Goal: Information Seeking & Learning: Learn about a topic

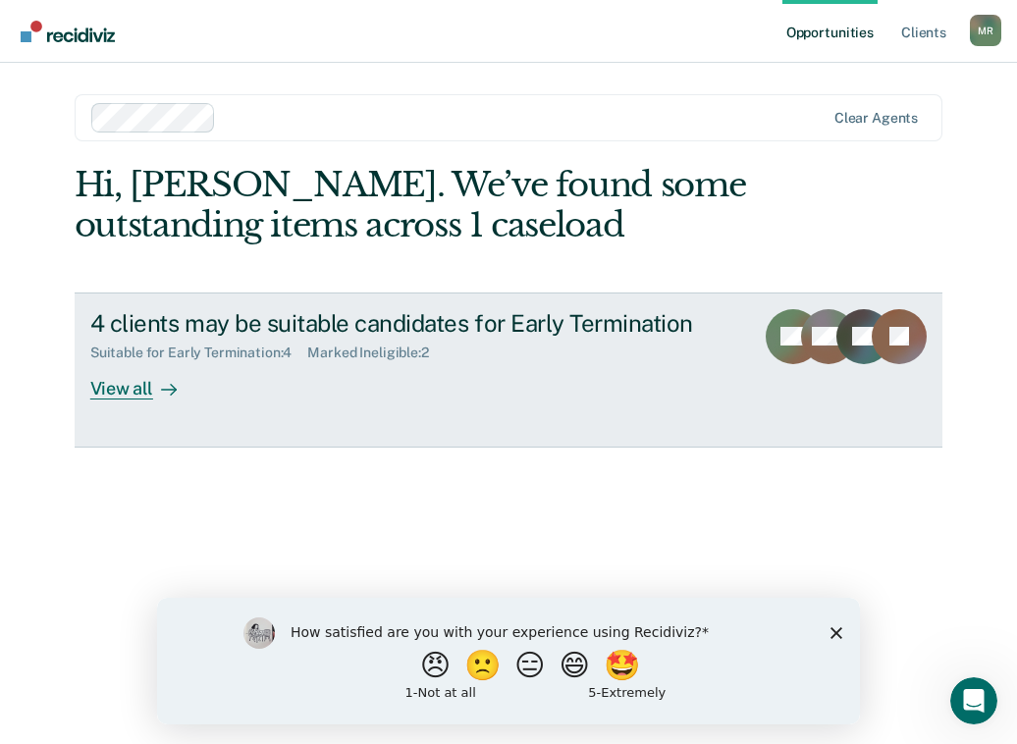
click at [127, 391] on div "View all" at bounding box center [145, 380] width 110 height 38
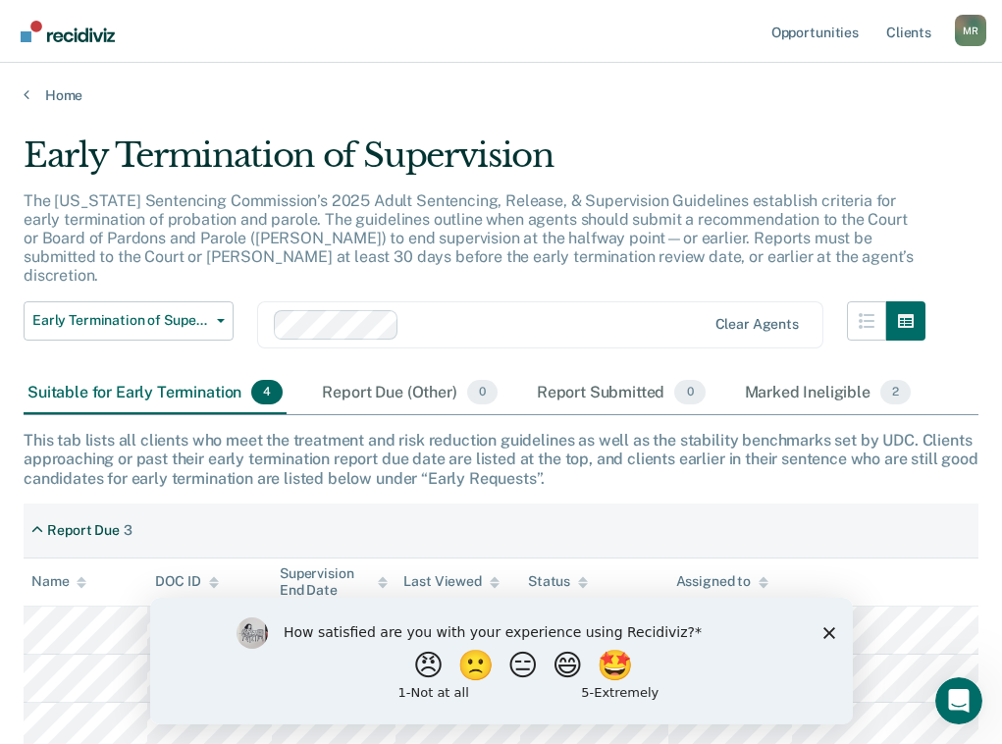
click at [832, 628] on polygon "Close survey" at bounding box center [828, 632] width 12 height 12
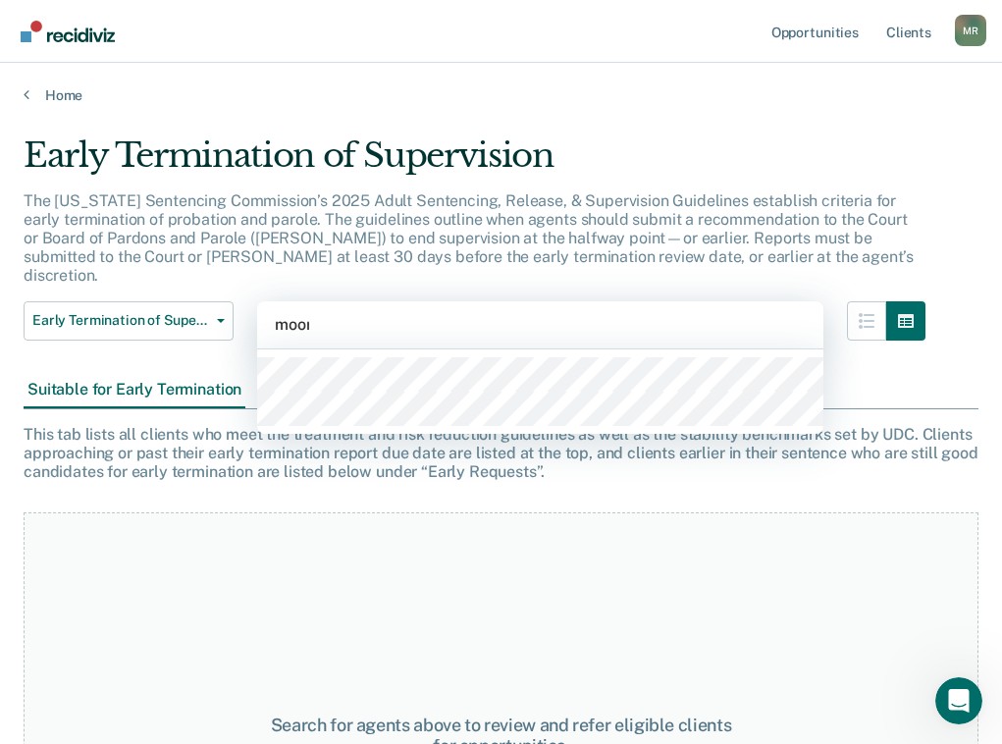
type input "[PERSON_NAME]"
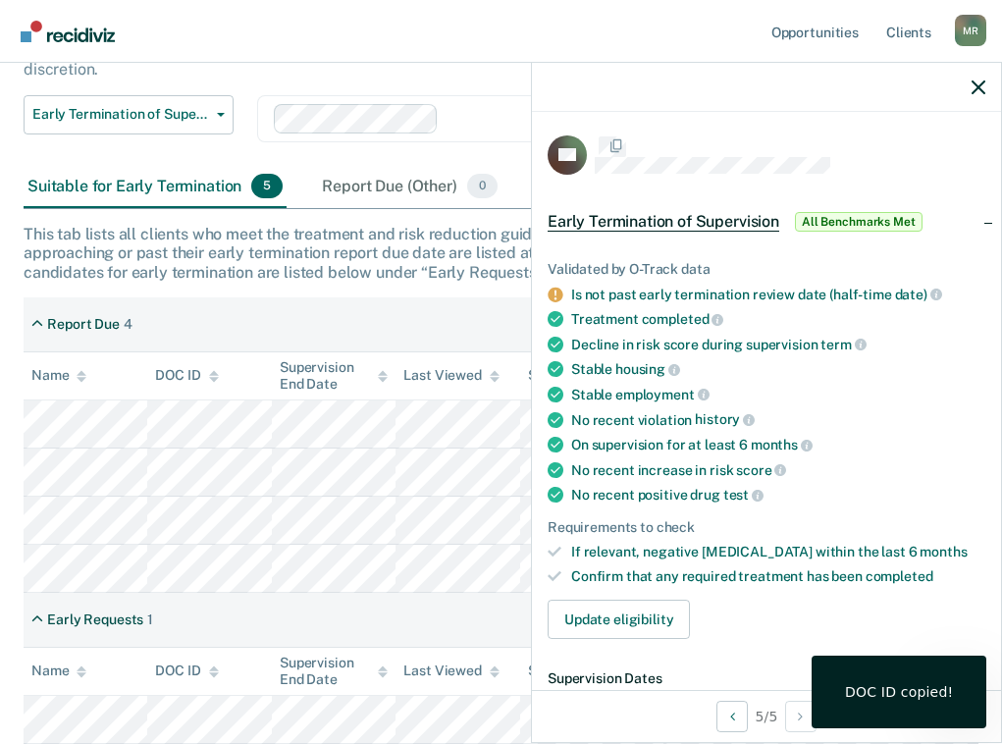
scroll to position [218, 0]
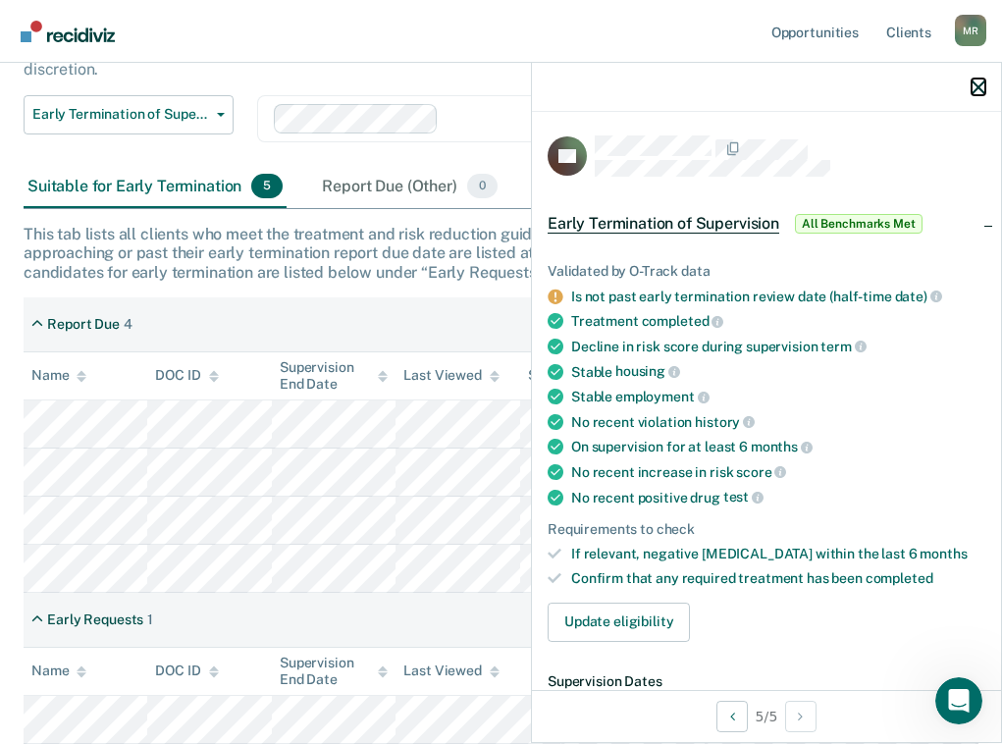
click at [979, 79] on button "button" at bounding box center [978, 86] width 14 height 17
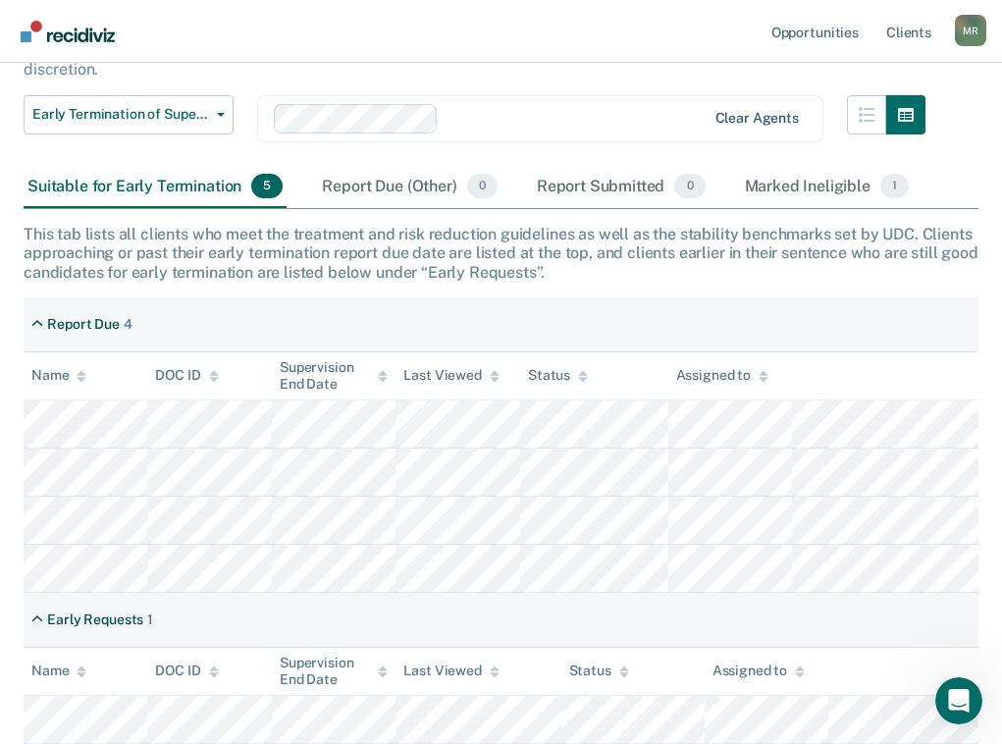
scroll to position [195, 0]
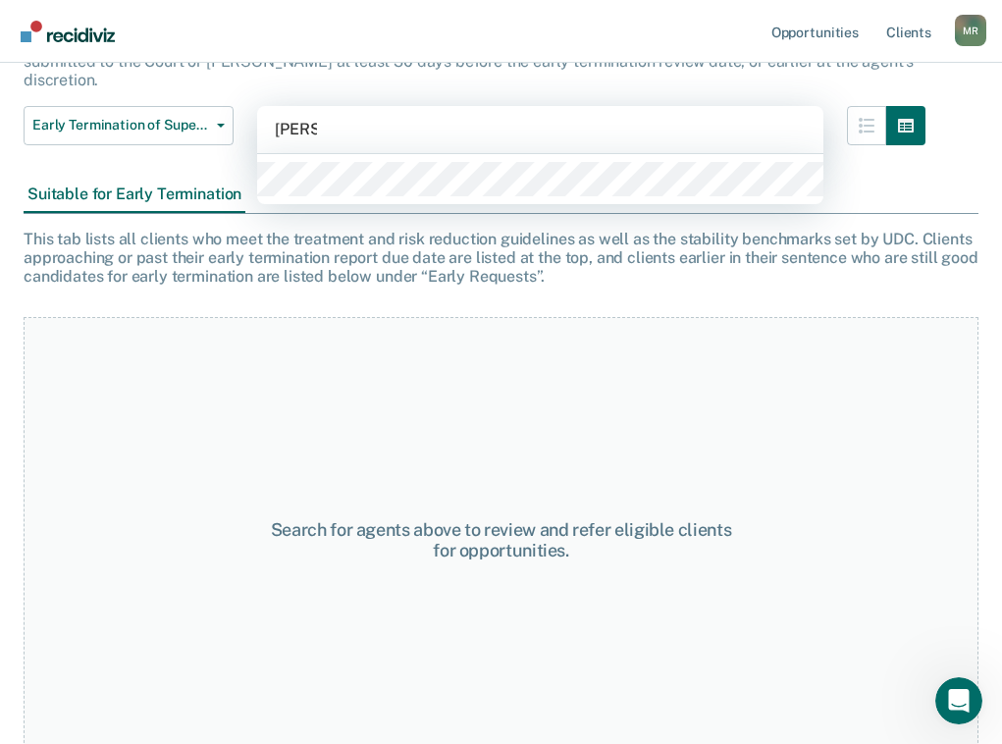
type input "[PERSON_NAME]"
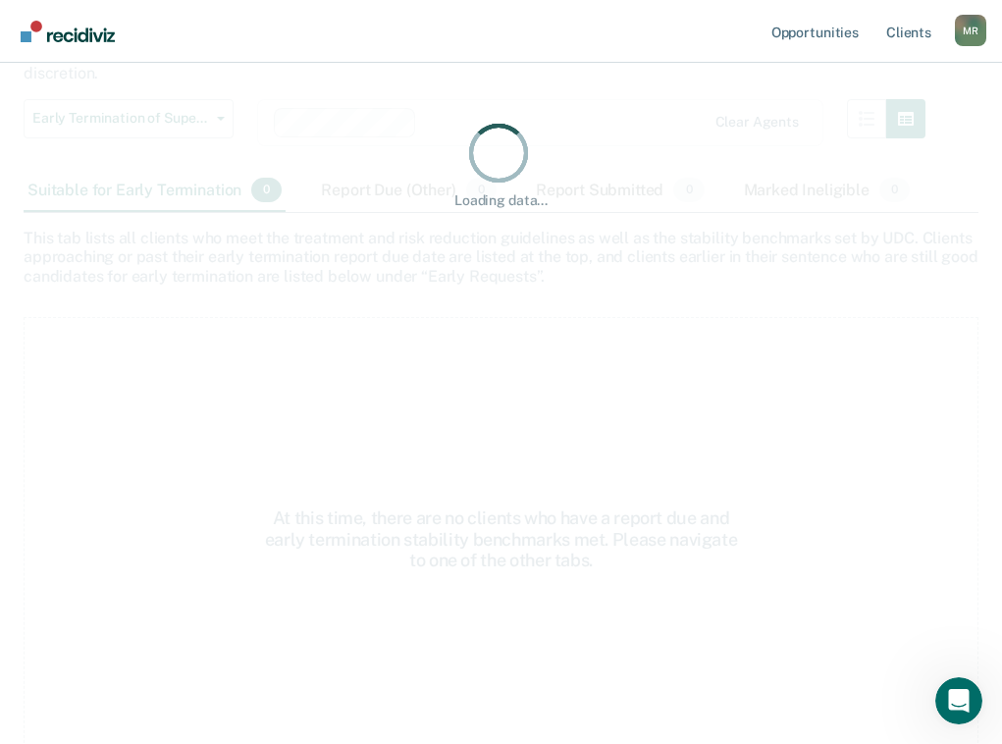
scroll to position [43, 0]
